Goal: Task Accomplishment & Management: Manage account settings

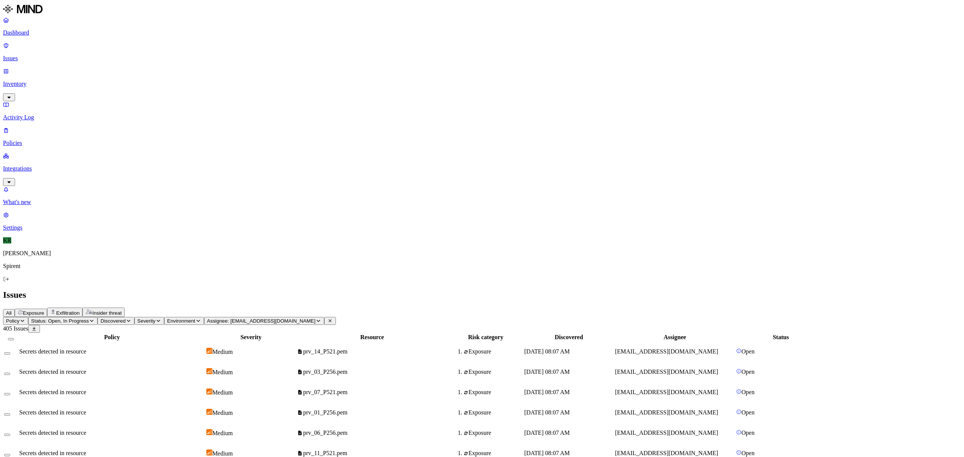
click at [14, 338] on button "Select all" at bounding box center [11, 339] width 6 height 2
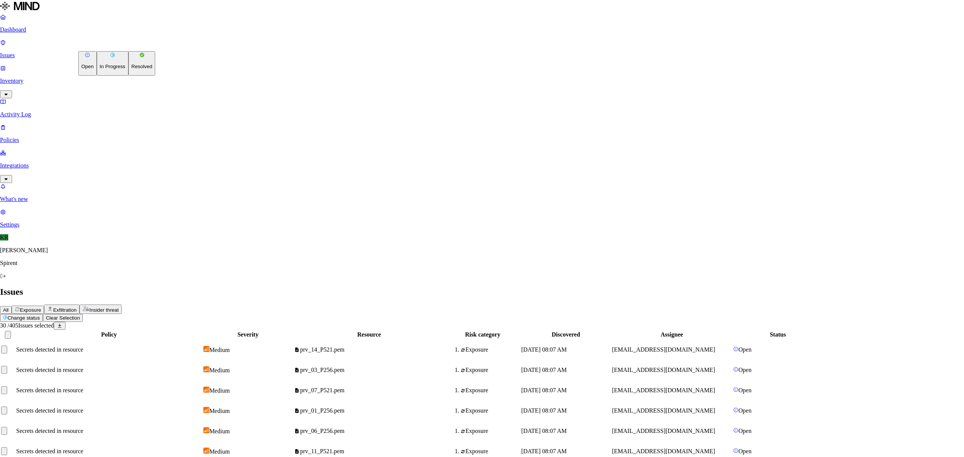
click at [128, 76] on button "Resolved" at bounding box center [141, 63] width 27 height 24
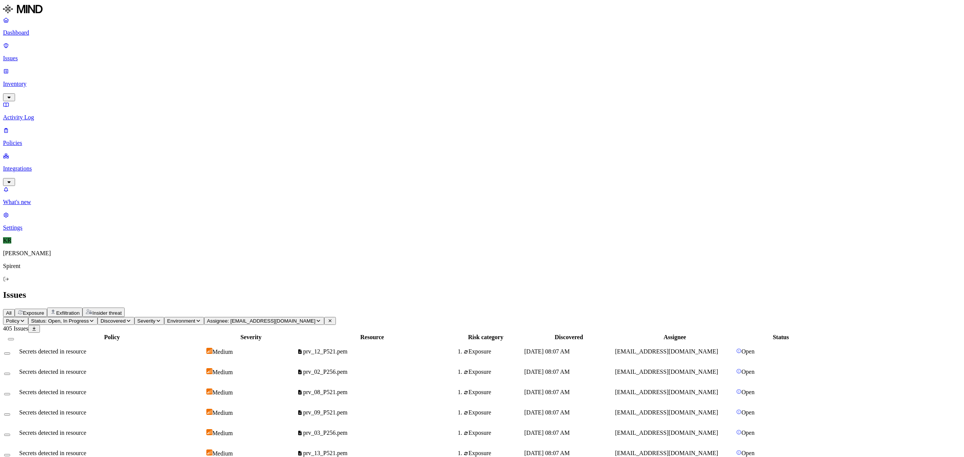
click at [14, 338] on button "Select all" at bounding box center [11, 339] width 6 height 2
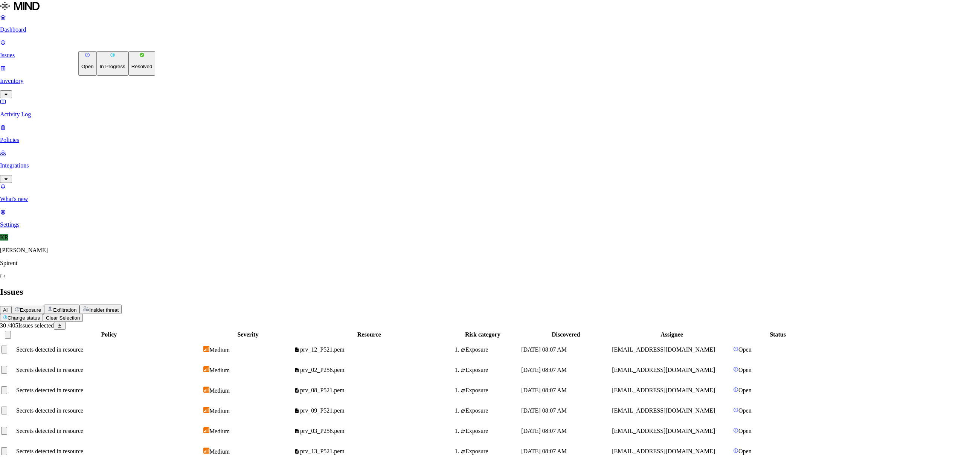
click at [128, 76] on button "Resolved" at bounding box center [141, 63] width 27 height 24
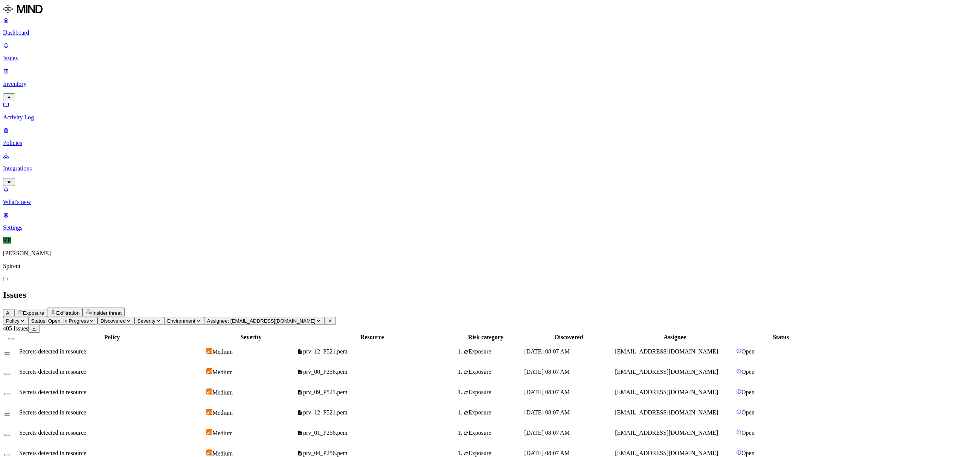
click at [14, 338] on button "Select all" at bounding box center [11, 339] width 6 height 2
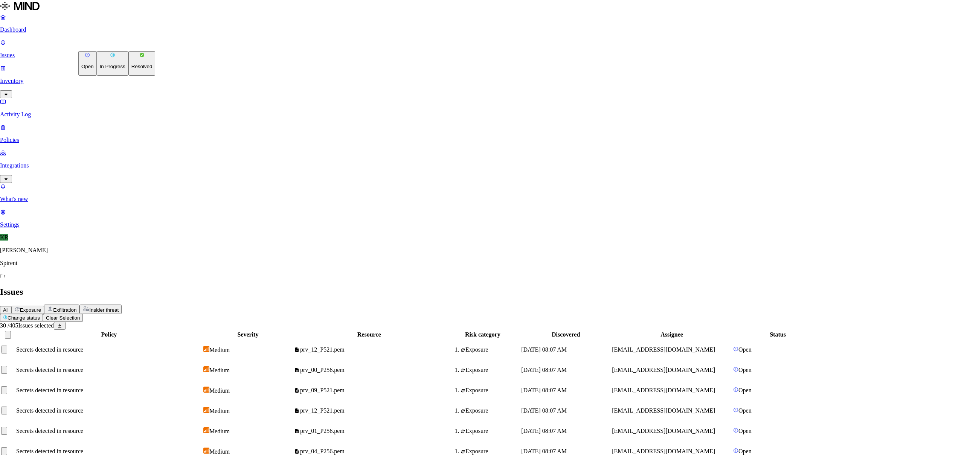
click at [128, 76] on button "Resolved" at bounding box center [141, 63] width 27 height 24
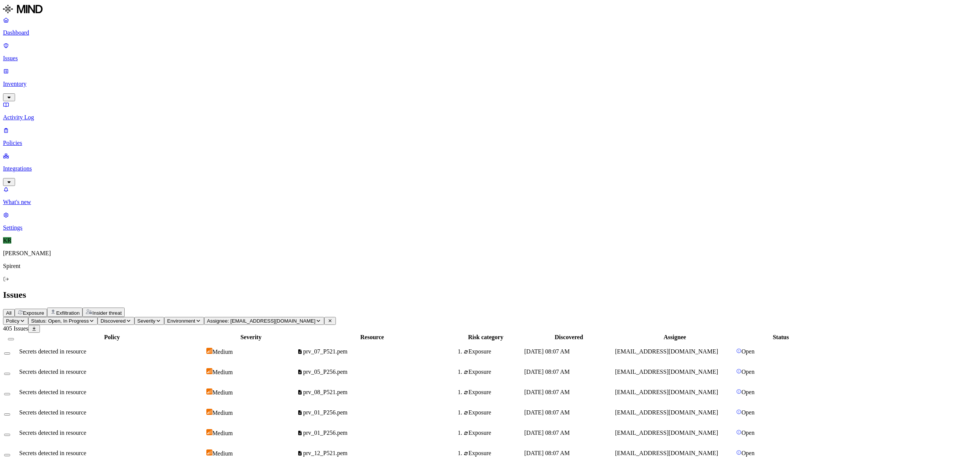
click at [14, 338] on button "Select all" at bounding box center [11, 339] width 6 height 2
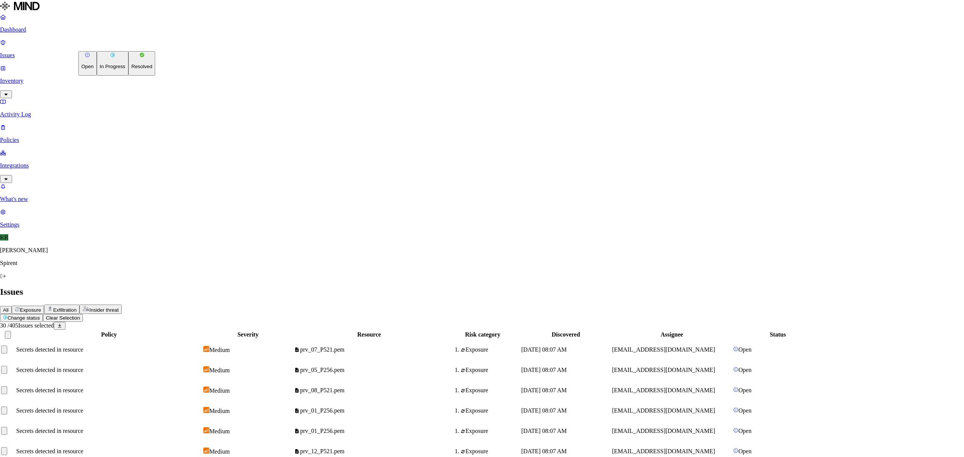
click at [128, 76] on button "Resolved" at bounding box center [141, 63] width 27 height 24
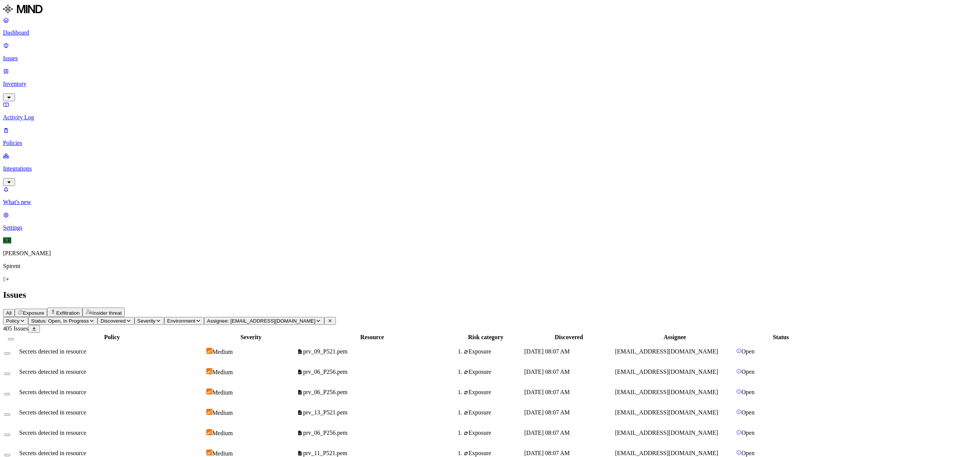
click at [14, 338] on button "Select all" at bounding box center [11, 339] width 6 height 2
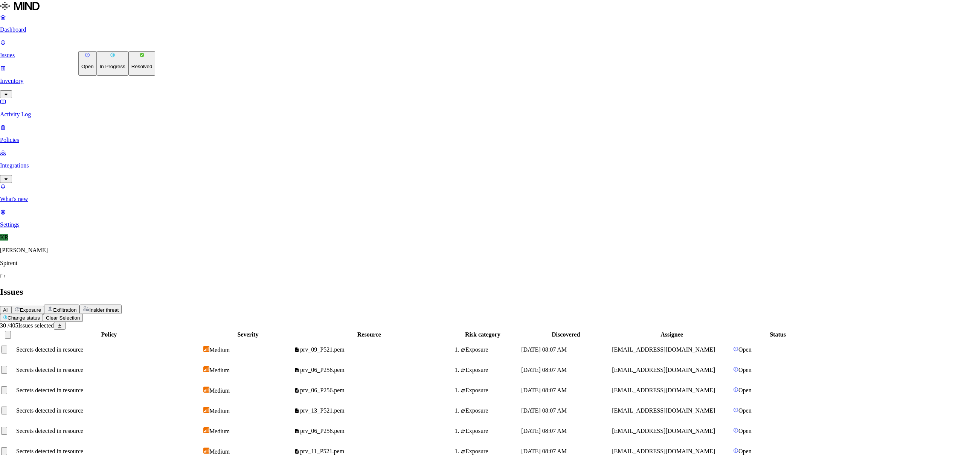
click at [131, 69] on p "Resolved" at bounding box center [141, 67] width 21 height 6
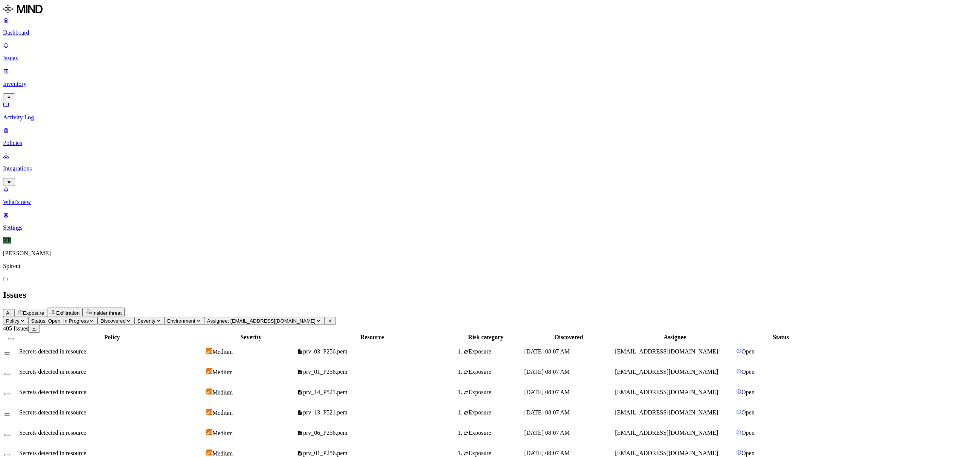
click at [14, 338] on button "Select all" at bounding box center [11, 339] width 6 height 2
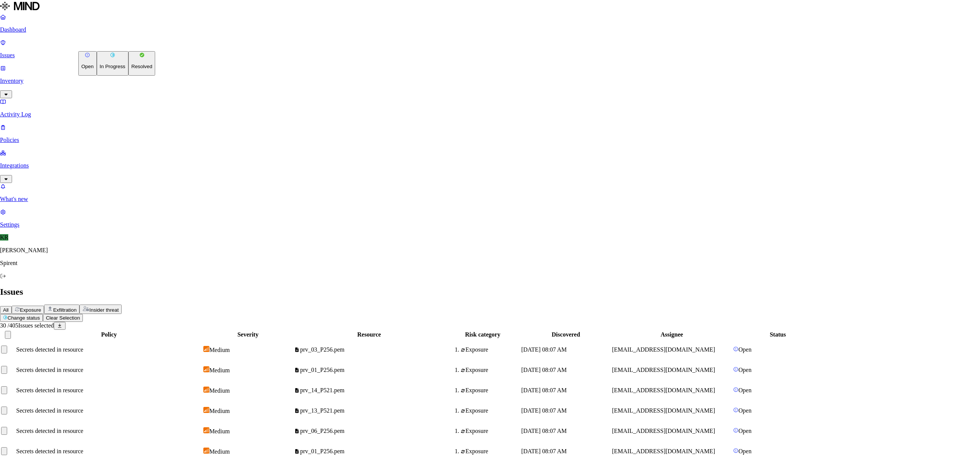
click at [131, 69] on p "Resolved" at bounding box center [141, 67] width 21 height 6
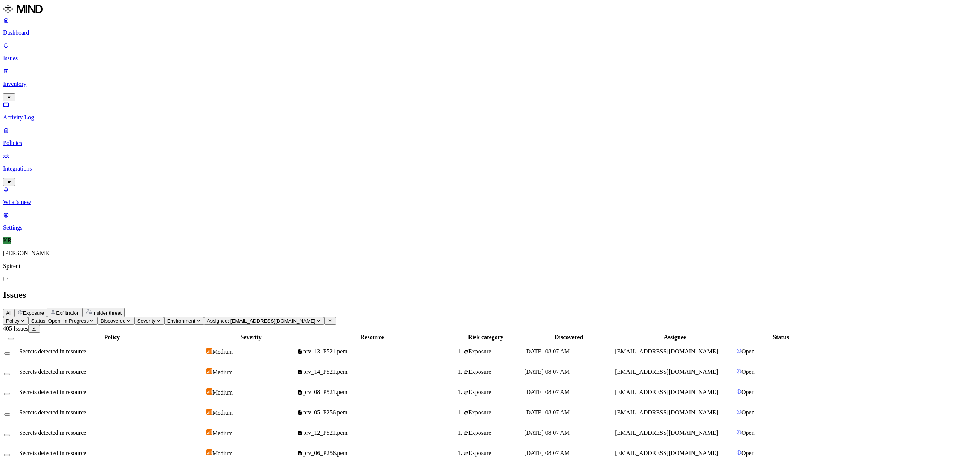
click at [14, 338] on button "Select all" at bounding box center [11, 339] width 6 height 2
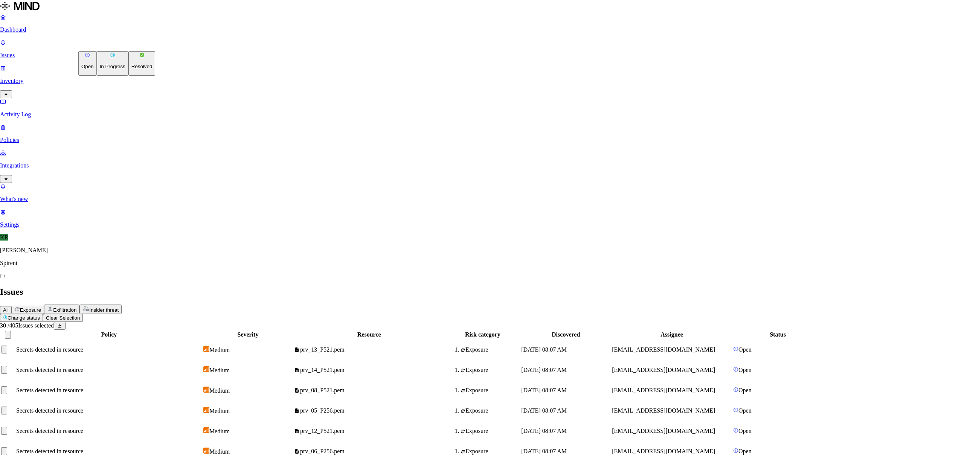
click at [131, 69] on p "Resolved" at bounding box center [141, 67] width 21 height 6
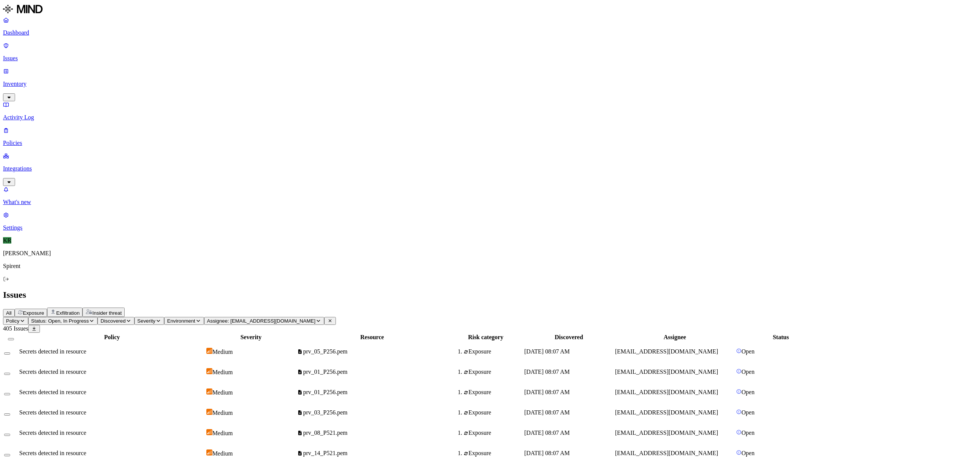
click at [14, 338] on button "Select all" at bounding box center [11, 339] width 6 height 2
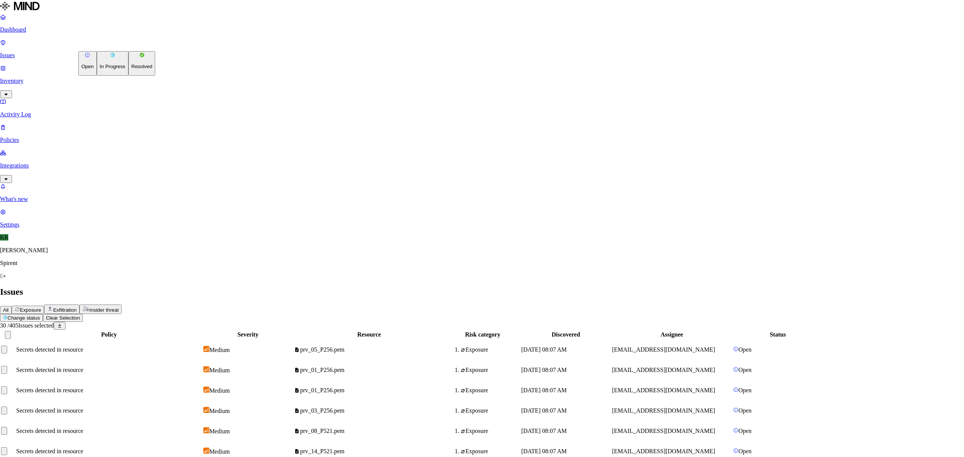
click at [128, 76] on button "Resolved" at bounding box center [141, 63] width 27 height 24
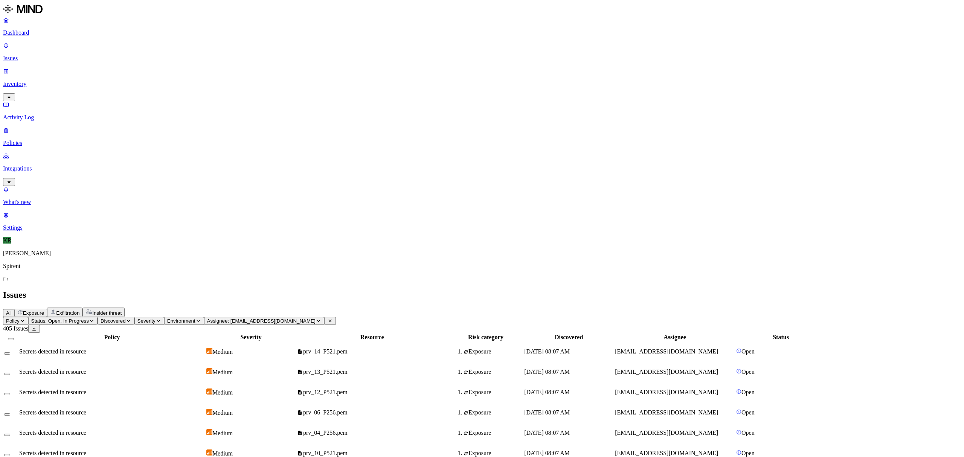
scroll to position [88, 0]
click at [14, 338] on button "Select all" at bounding box center [11, 339] width 6 height 2
drag, startPoint x: 122, startPoint y: 40, endPoint x: 122, endPoint y: 48, distance: 8.7
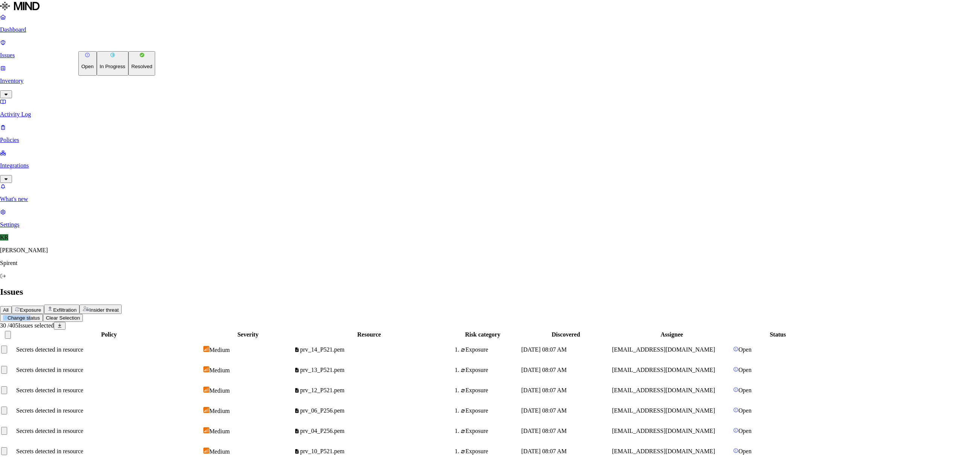
click at [131, 69] on p "Resolved" at bounding box center [141, 67] width 21 height 6
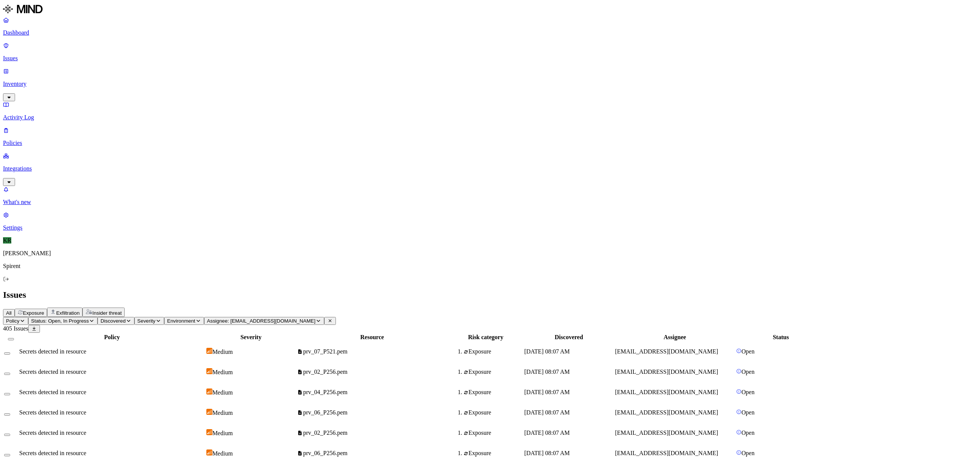
scroll to position [0, 0]
click at [20, 318] on span "Policy" at bounding box center [13, 321] width 14 height 6
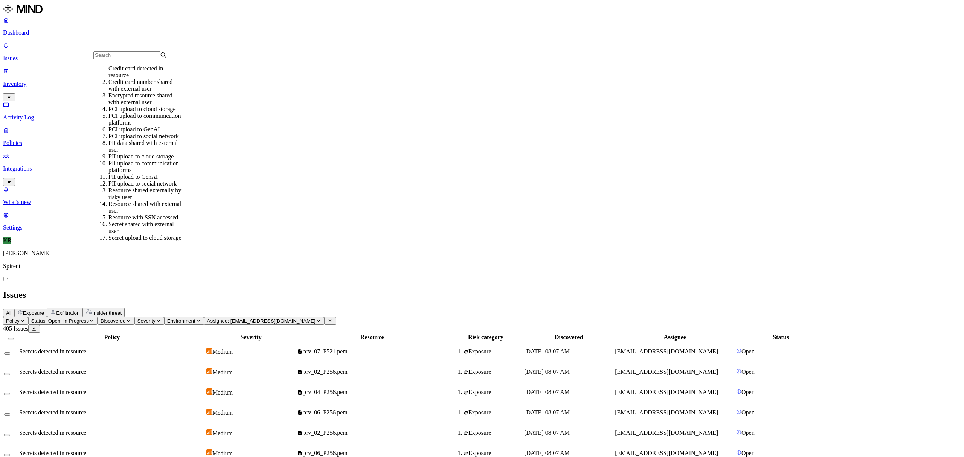
click at [268, 290] on div "Issues" at bounding box center [482, 295] width 958 height 10
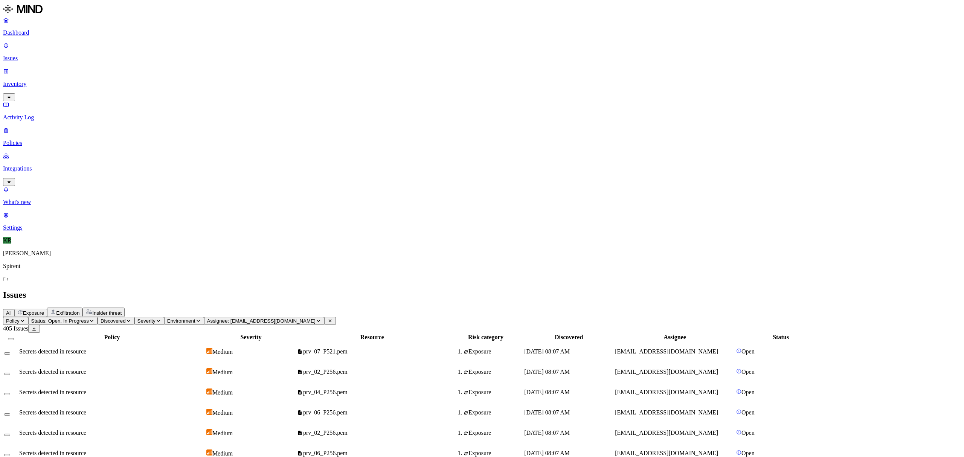
click at [14, 338] on button "Select all" at bounding box center [11, 339] width 6 height 2
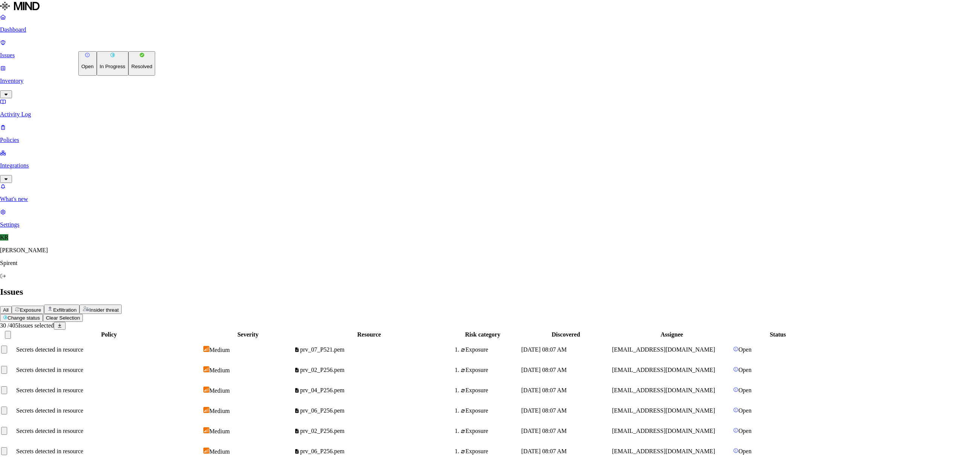
click at [131, 69] on p "Resolved" at bounding box center [141, 67] width 21 height 6
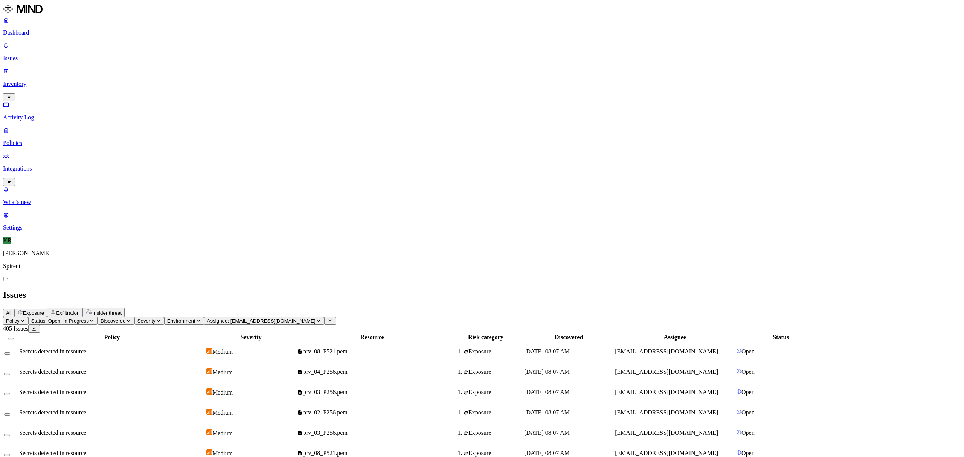
scroll to position [88, 0]
click at [14, 338] on button "Select all" at bounding box center [11, 339] width 6 height 2
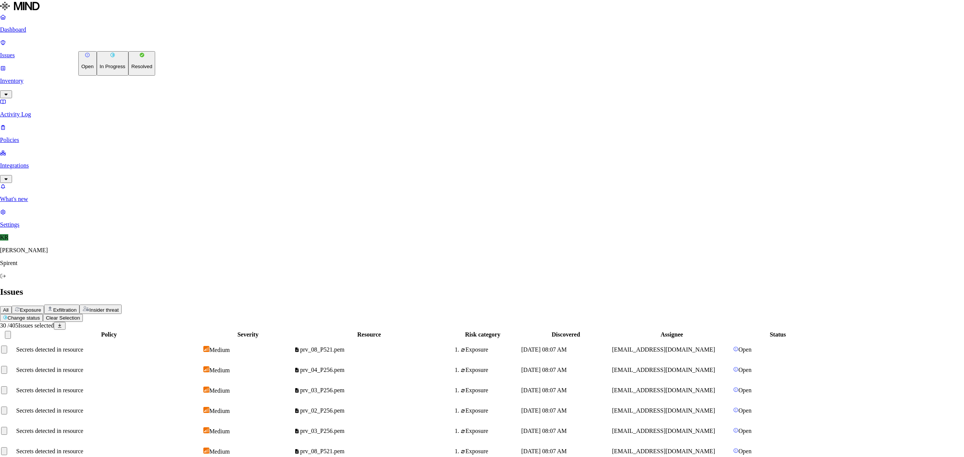
click at [131, 69] on p "Resolved" at bounding box center [141, 67] width 21 height 6
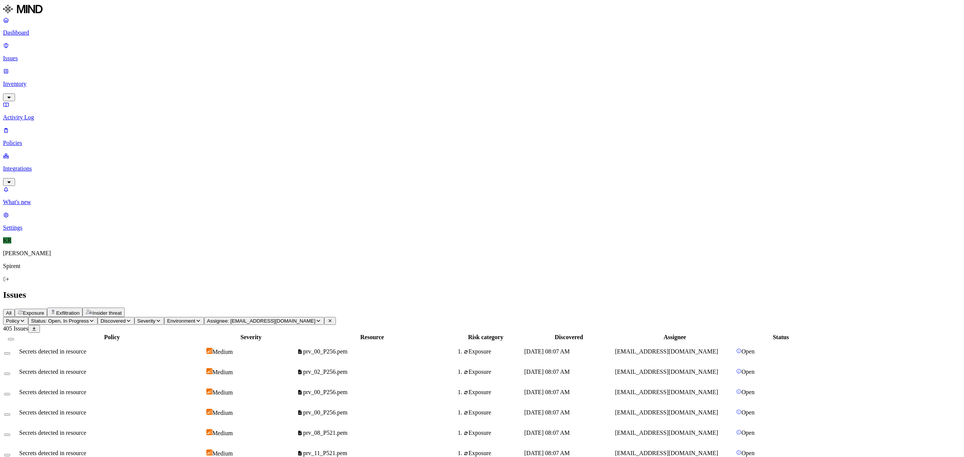
scroll to position [88, 0]
click at [14, 338] on button "Select all" at bounding box center [11, 339] width 6 height 2
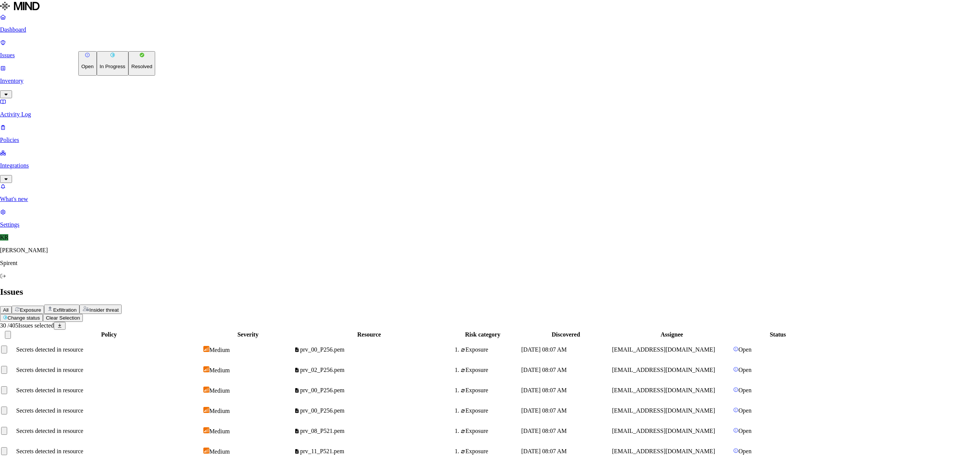
click at [131, 69] on p "Resolved" at bounding box center [141, 67] width 21 height 6
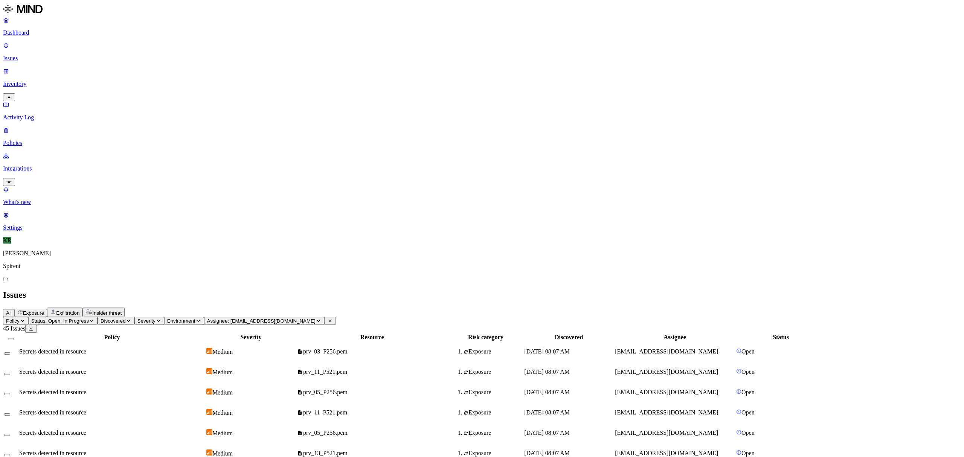
click at [18, 334] on div at bounding box center [11, 337] width 14 height 7
click at [14, 338] on button "Select all" at bounding box center [11, 339] width 6 height 2
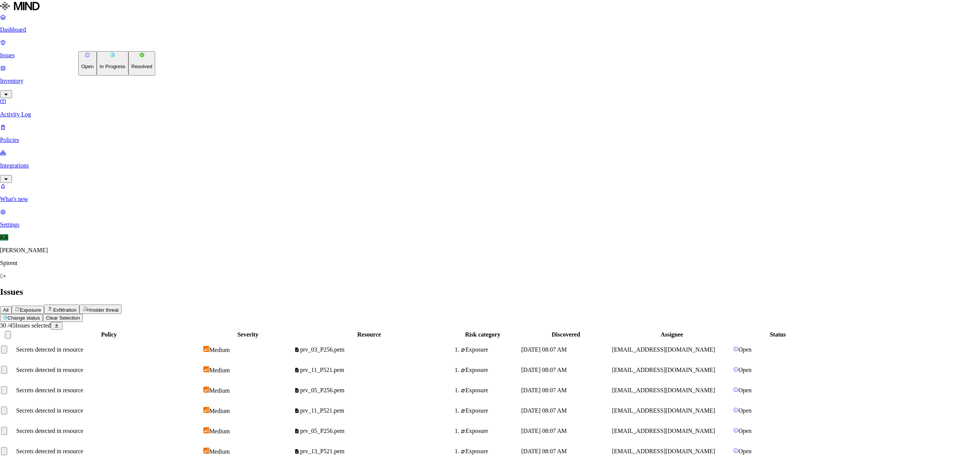
click at [131, 69] on p "Resolved" at bounding box center [141, 67] width 21 height 6
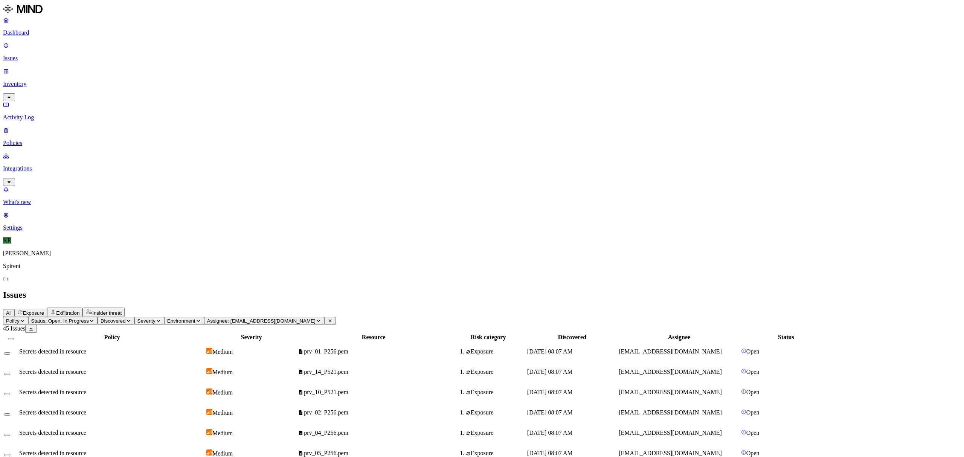
click at [14, 338] on button "Select all" at bounding box center [11, 339] width 6 height 2
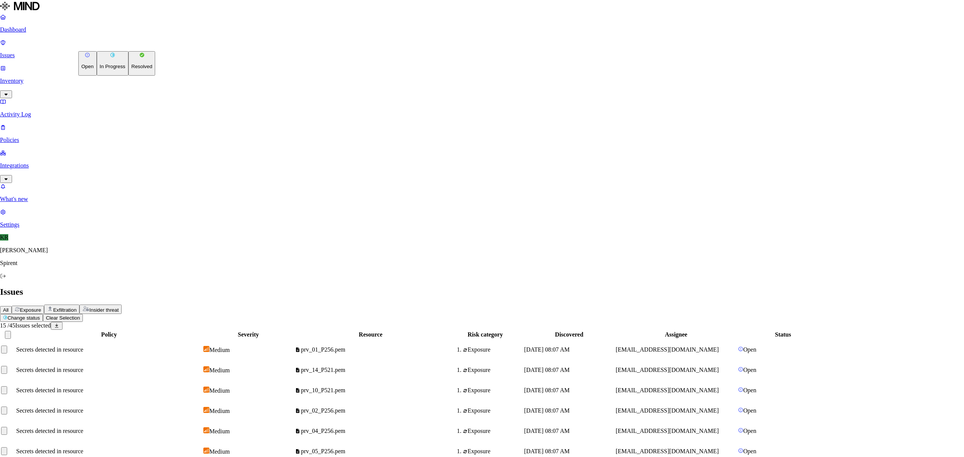
click at [111, 47] on html "Dashboard Issues Inventory Activity Log Policies Integrations What's new 1 Sett…" at bounding box center [482, 339] width 964 height 678
click at [128, 76] on button "Resolved" at bounding box center [141, 63] width 27 height 24
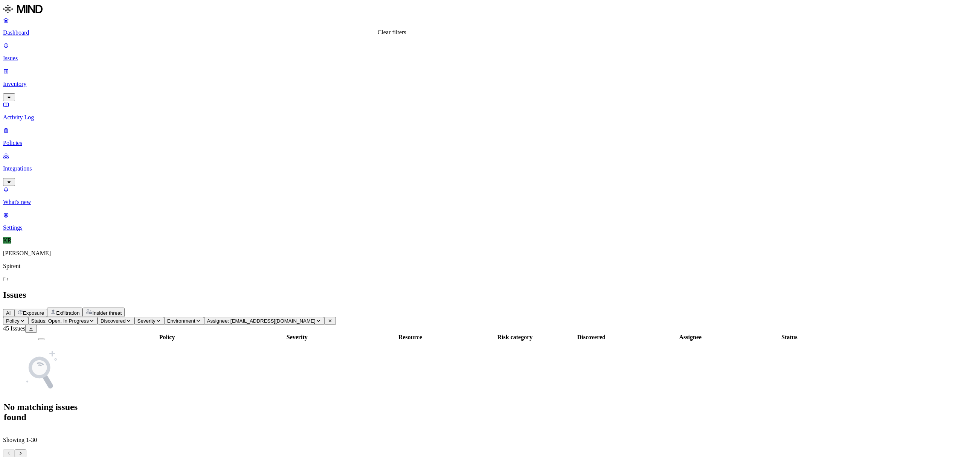
click at [333, 318] on icon at bounding box center [330, 320] width 6 height 5
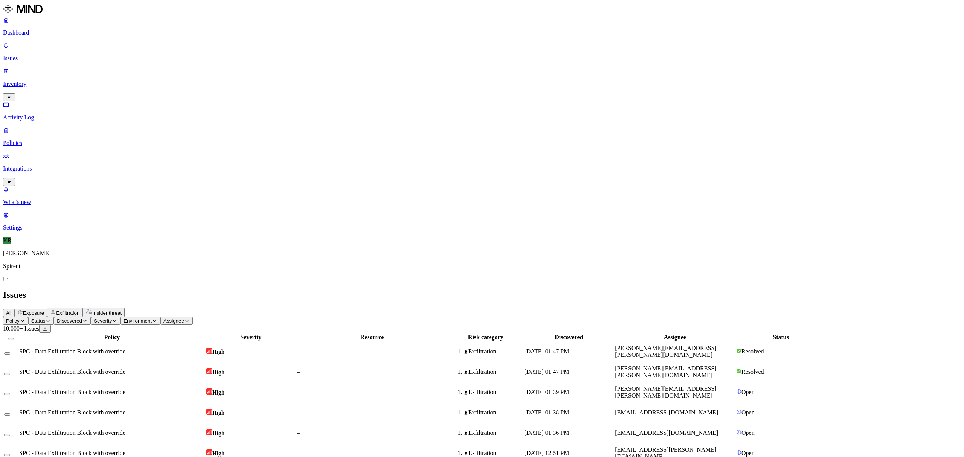
click at [51, 318] on icon "button" at bounding box center [48, 320] width 6 height 5
click at [137, 76] on div "Open" at bounding box center [173, 72] width 73 height 14
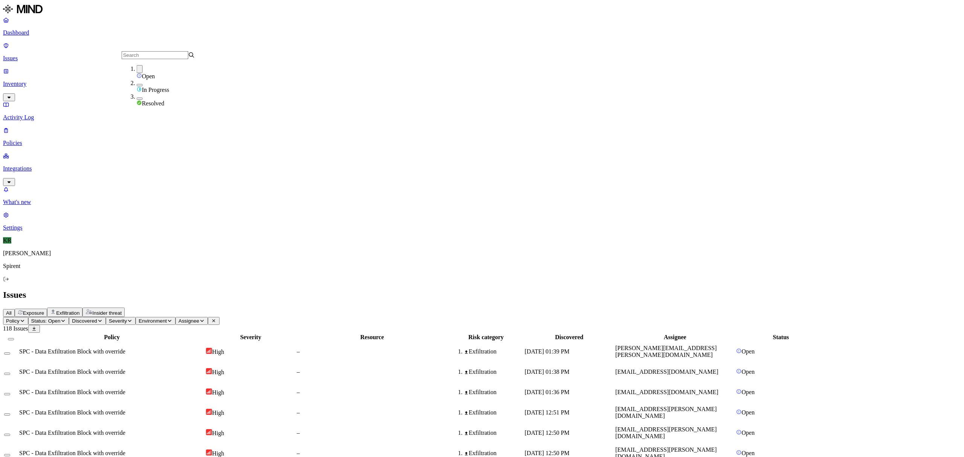
click at [383, 308] on div "All Exposure Exfiltration Insider threat" at bounding box center [482, 312] width 958 height 9
click at [447, 450] on div "–" at bounding box center [372, 453] width 151 height 7
click at [523, 423] on td "Exfiltration" at bounding box center [485, 433] width 75 height 20
click at [523, 409] on div "Exfiltration" at bounding box center [493, 412] width 59 height 7
drag, startPoint x: 868, startPoint y: 335, endPoint x: 806, endPoint y: 335, distance: 61.7
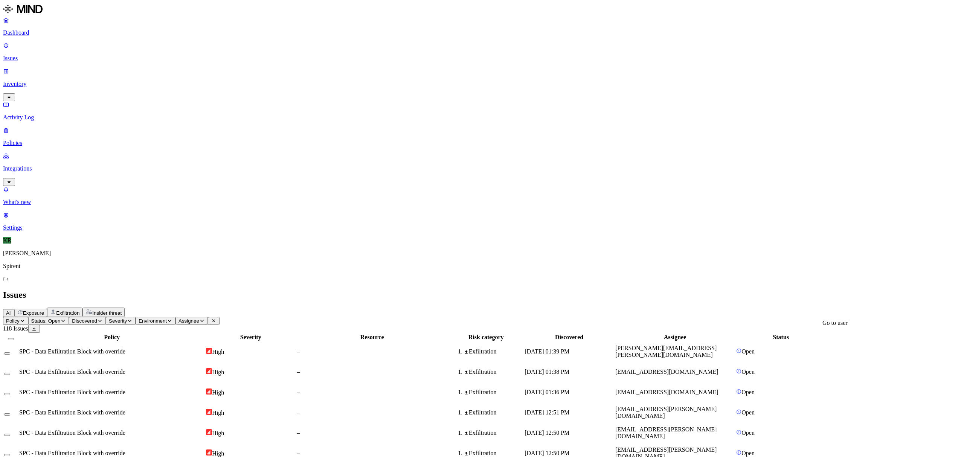
copy span "[EMAIL_ADDRESS][PERSON_NAME][DOMAIN_NAME]"
click at [199, 318] on span "Assignee" at bounding box center [188, 321] width 21 height 6
type input "[EMAIL_ADDRESS][PERSON_NAME][DOMAIN_NAME]"
click at [327, 74] on div "[EMAIL_ADDRESS][PERSON_NAME][DOMAIN_NAME]" at bounding box center [325, 75] width 73 height 20
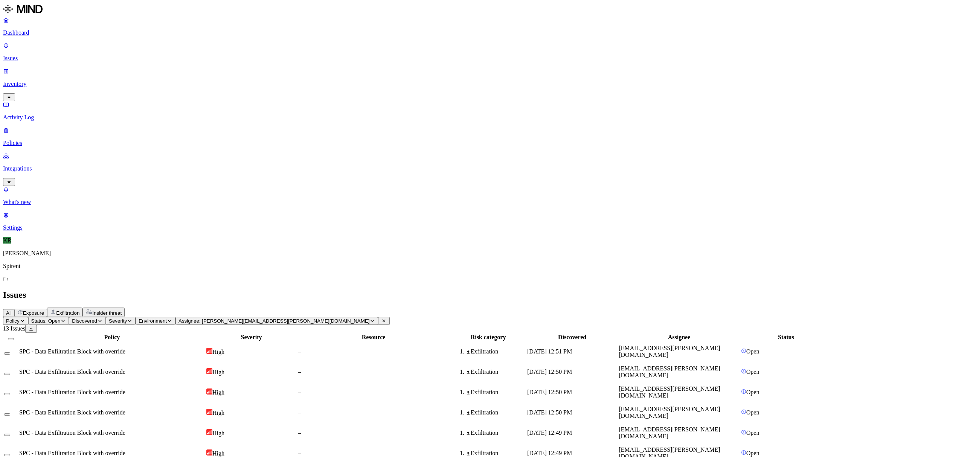
click at [617, 342] on td "[DATE] 12:51 PM" at bounding box center [572, 352] width 91 height 20
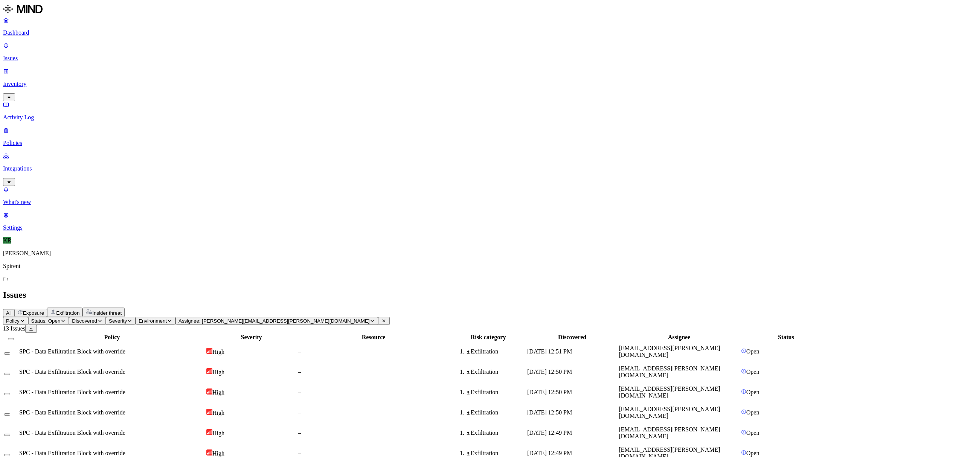
click at [18, 334] on div at bounding box center [11, 337] width 14 height 7
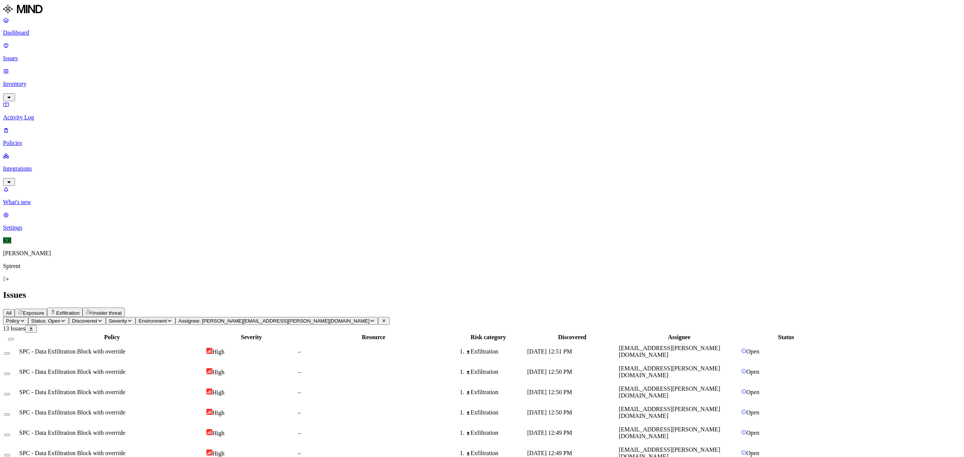
click at [14, 338] on button "Select all" at bounding box center [11, 339] width 6 height 2
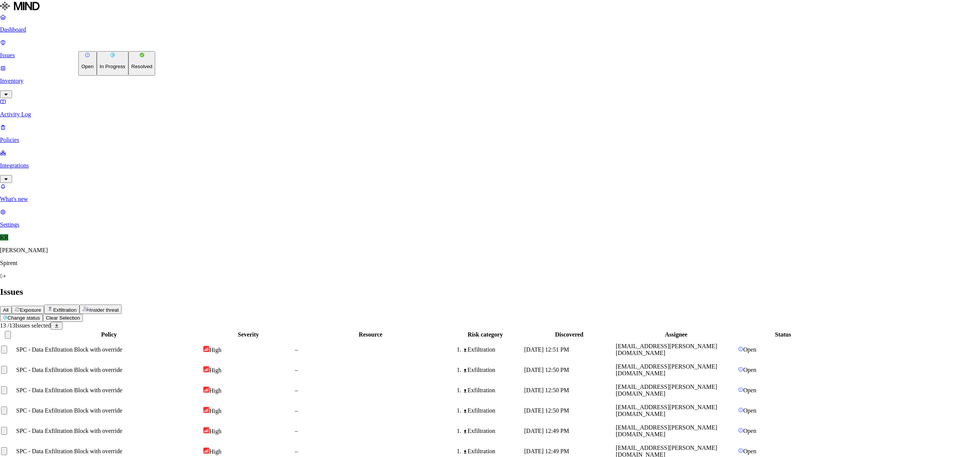
click at [103, 46] on html "Dashboard Issues Inventory Activity Log Policies Integrations What's new 1 Sett…" at bounding box center [482, 305] width 964 height 610
click at [128, 76] on button "Resolved" at bounding box center [141, 63] width 27 height 24
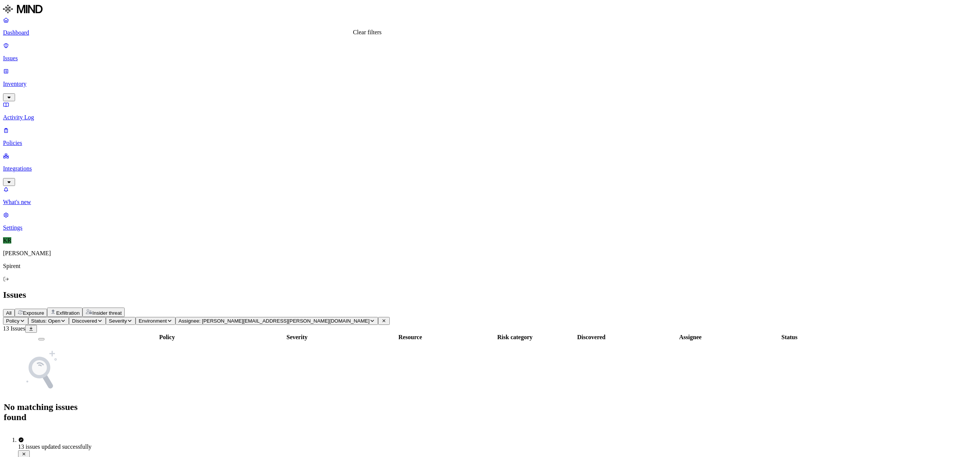
click at [382, 320] on icon at bounding box center [383, 321] width 3 height 3
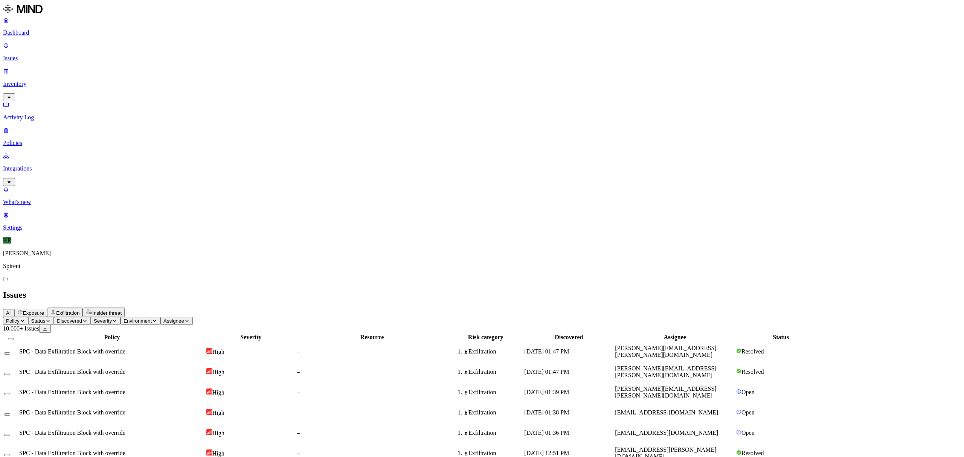
click at [54, 317] on button "Status" at bounding box center [41, 321] width 26 height 8
click at [140, 72] on img at bounding box center [139, 74] width 5 height 5
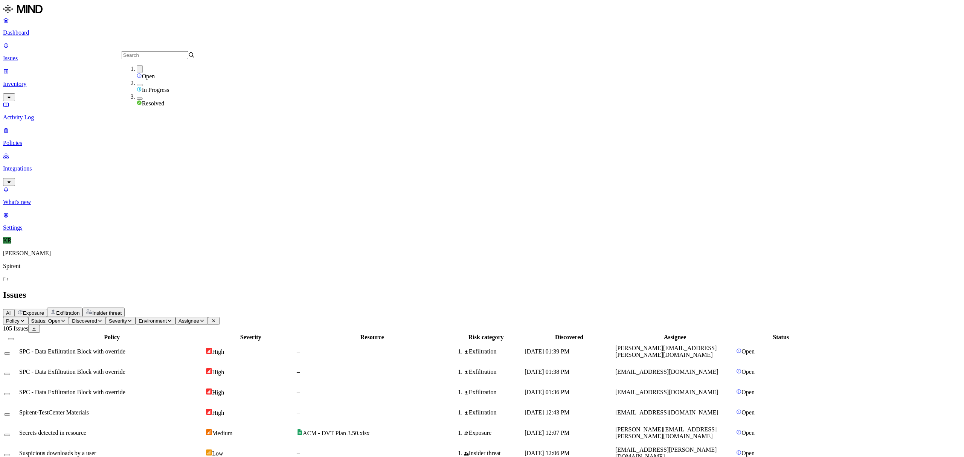
click at [122, 310] on span "Insider threat" at bounding box center [106, 313] width 29 height 6
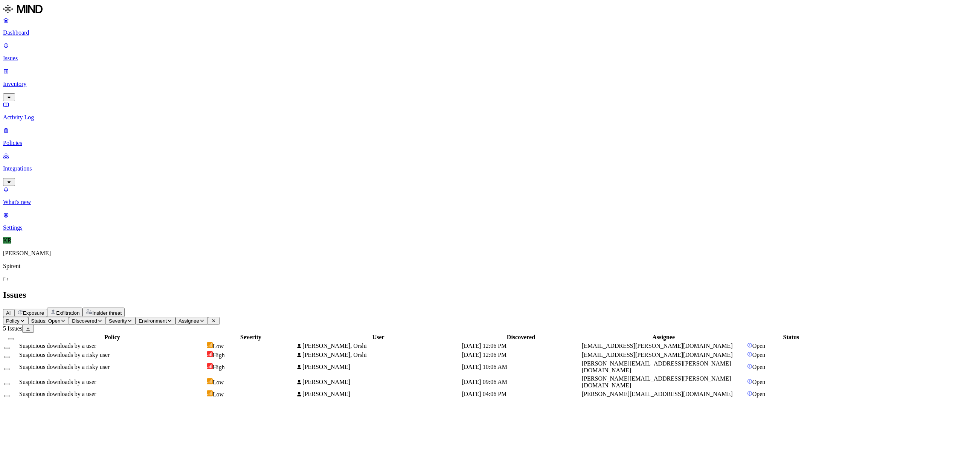
click at [295, 378] on div "Low" at bounding box center [251, 382] width 88 height 8
click at [367, 343] on span "[PERSON_NAME], Orshi" at bounding box center [331, 346] width 70 height 6
drag, startPoint x: 757, startPoint y: 7, endPoint x: 753, endPoint y: 8, distance: 4.1
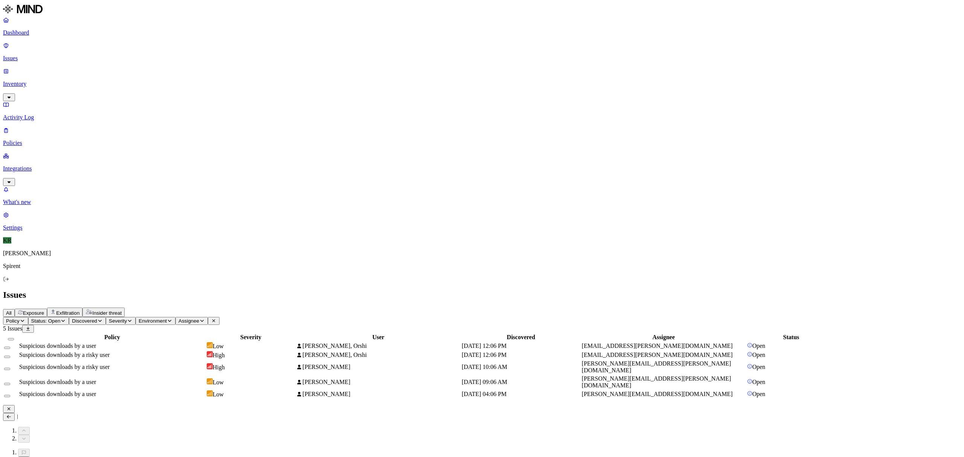
click at [12, 414] on icon at bounding box center [9, 416] width 6 height 5
click at [708, 352] on span "[EMAIL_ADDRESS][PERSON_NAME][DOMAIN_NAME]" at bounding box center [657, 355] width 151 height 6
click at [681, 343] on span "[EMAIL_ADDRESS][PERSON_NAME][DOMAIN_NAME]" at bounding box center [657, 346] width 151 height 6
click at [676, 351] on td "[EMAIL_ADDRESS][PERSON_NAME][DOMAIN_NAME]" at bounding box center [663, 355] width 165 height 8
click at [367, 343] on span "[PERSON_NAME], Orshi" at bounding box center [331, 346] width 70 height 6
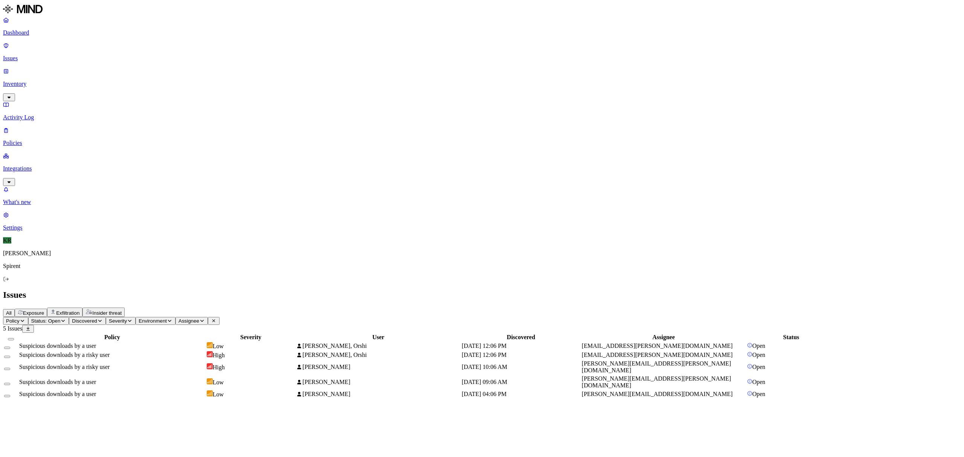
click at [367, 352] on span "[PERSON_NAME], Orshi" at bounding box center [331, 355] width 70 height 6
click at [350, 364] on span "[PERSON_NAME]" at bounding box center [323, 367] width 54 height 6
click at [445, 375] on td "[PERSON_NAME]" at bounding box center [378, 382] width 165 height 14
click at [350, 391] on span "[PERSON_NAME]" at bounding box center [326, 394] width 48 height 6
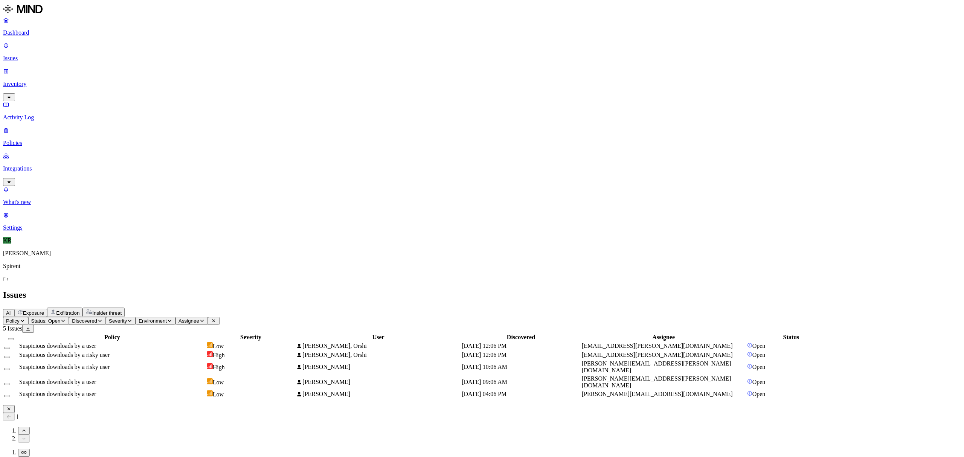
click at [14, 338] on button "Select all" at bounding box center [11, 339] width 6 height 2
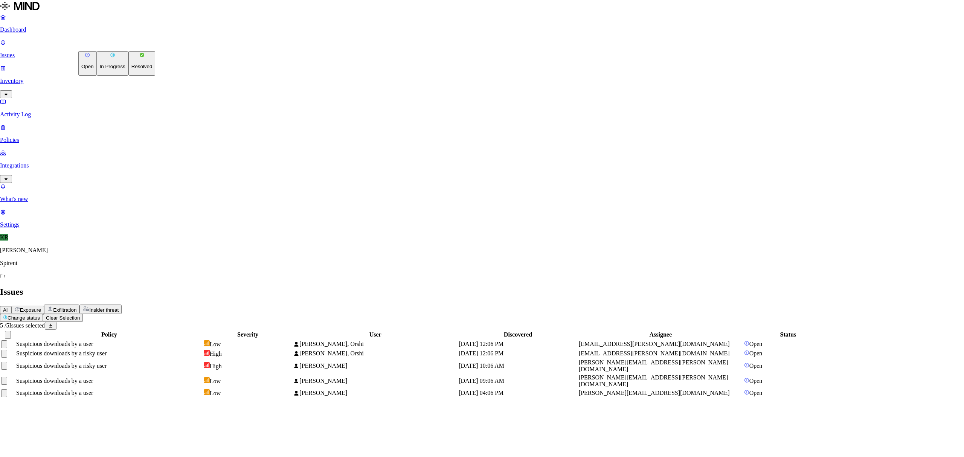
click at [102, 42] on html "Dashboard Issues Inventory Activity Log Policies Integrations What's new 1 Sett…" at bounding box center [482, 202] width 964 height 404
click at [128, 76] on button "Resolved" at bounding box center [141, 63] width 27 height 24
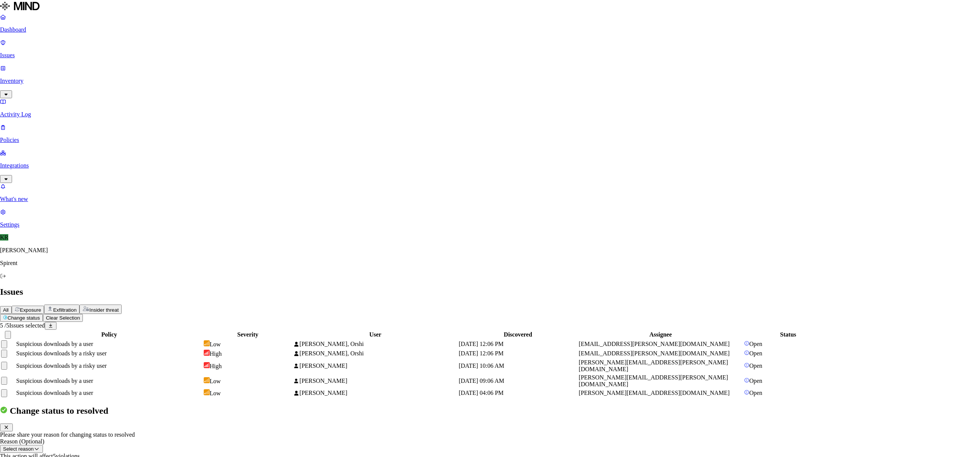
click at [40, 457] on button "Done" at bounding box center [31, 464] width 18 height 8
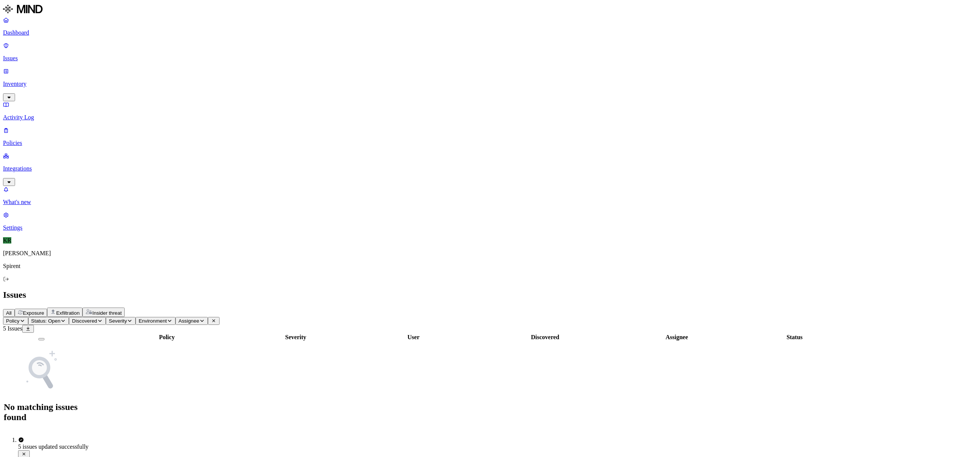
click at [79, 310] on span "Exfiltration" at bounding box center [67, 313] width 23 height 6
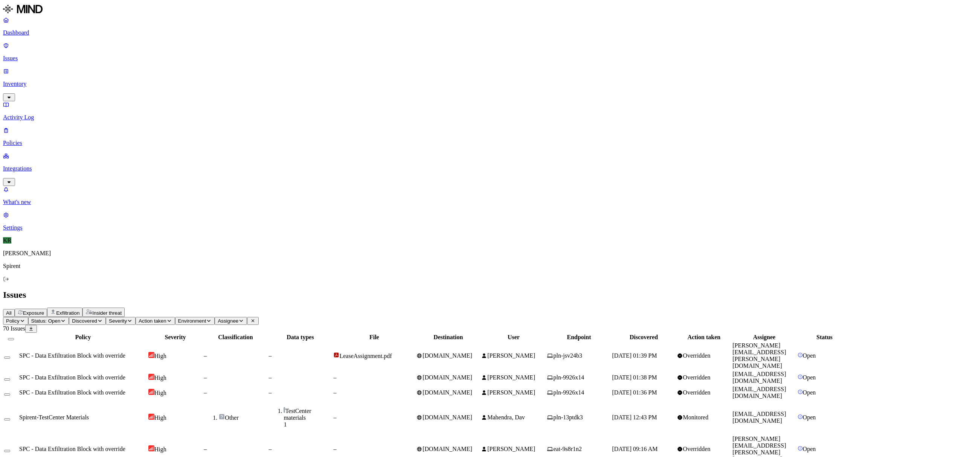
click at [44, 310] on span "Exposure" at bounding box center [33, 313] width 21 height 6
